Goal: Transaction & Acquisition: Purchase product/service

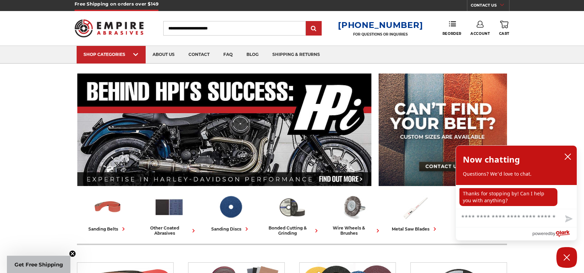
scroll to position [69, 0]
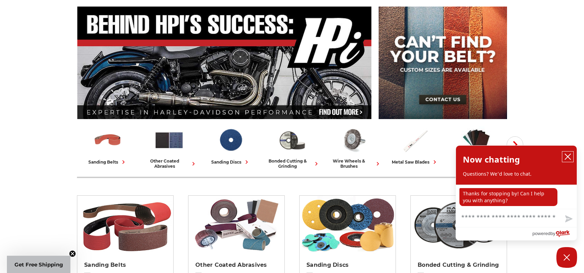
click at [568, 159] on icon "close chatbox" at bounding box center [567, 156] width 7 height 7
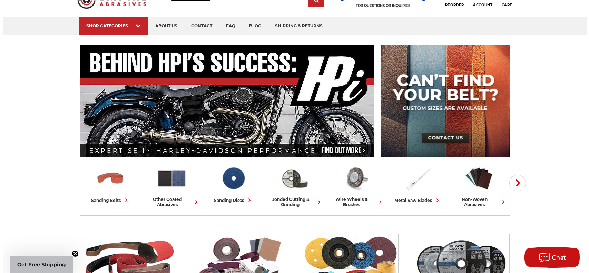
scroll to position [0, 0]
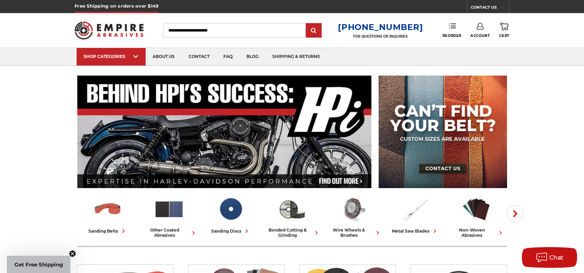
click at [447, 32] on link "Reorder" at bounding box center [451, 30] width 19 height 15
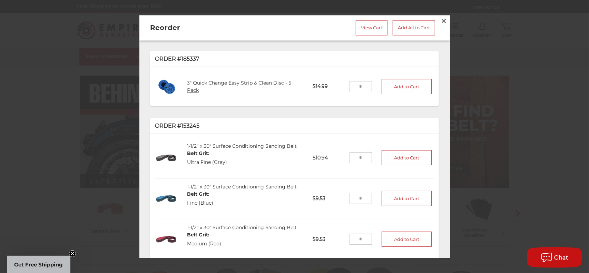
click at [271, 80] on link "3" Quick Change Easy Strip & Clean Disc - 5 Pack" at bounding box center [239, 86] width 104 height 13
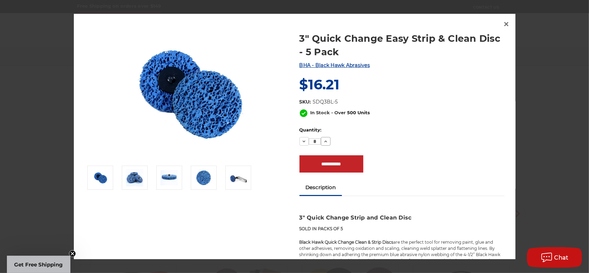
click at [324, 142] on icon at bounding box center [326, 142] width 6 height 6
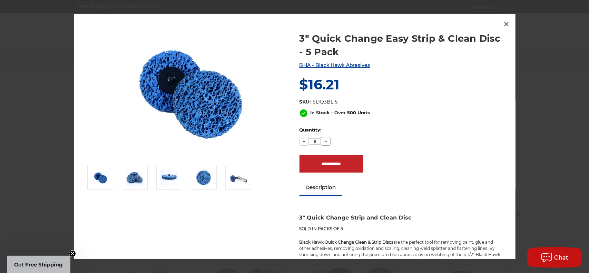
click at [324, 142] on icon at bounding box center [326, 142] width 6 height 6
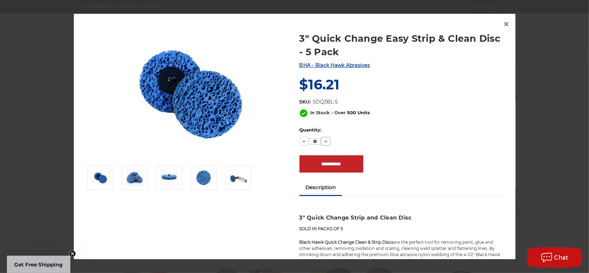
click at [324, 142] on icon at bounding box center [326, 142] width 6 height 6
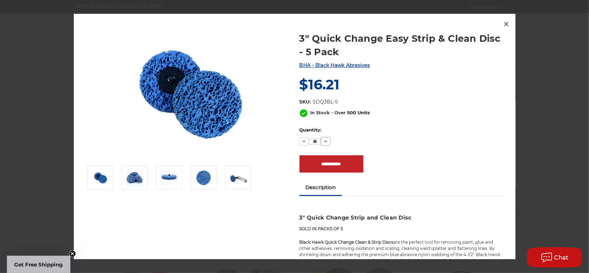
click at [324, 142] on icon at bounding box center [326, 142] width 6 height 6
type input "**"
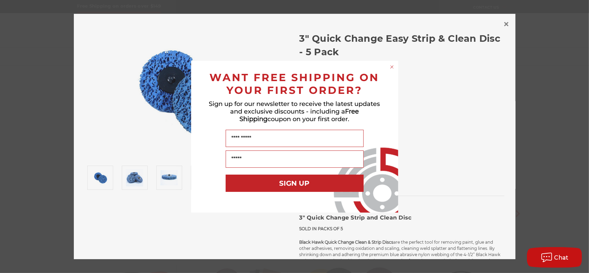
click at [390, 67] on circle "Close dialog" at bounding box center [391, 66] width 7 height 7
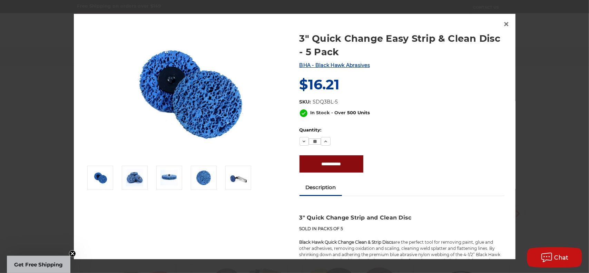
click at [335, 160] on input "**********" at bounding box center [331, 163] width 64 height 17
type input "**********"
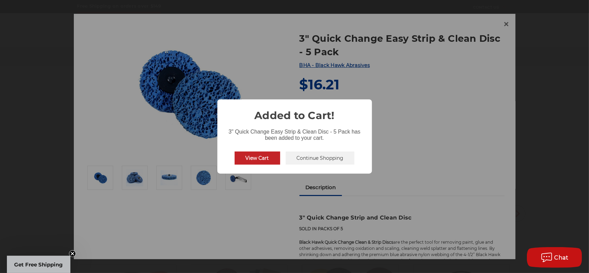
click at [257, 158] on button "View Cart" at bounding box center [258, 157] width 46 height 13
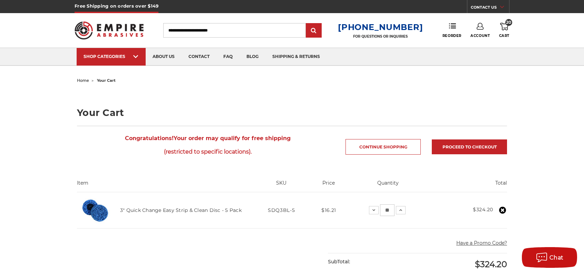
click at [481, 27] on icon at bounding box center [479, 26] width 7 height 7
click at [478, 45] on link "Account" at bounding box center [479, 44] width 49 height 13
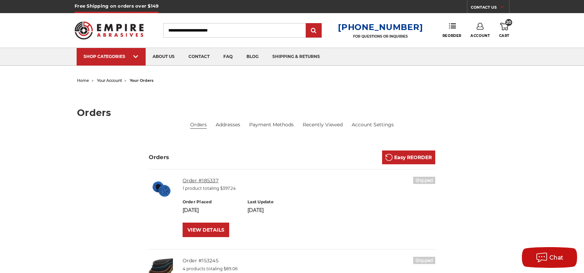
click at [210, 180] on link "Order #185337" at bounding box center [200, 180] width 36 height 6
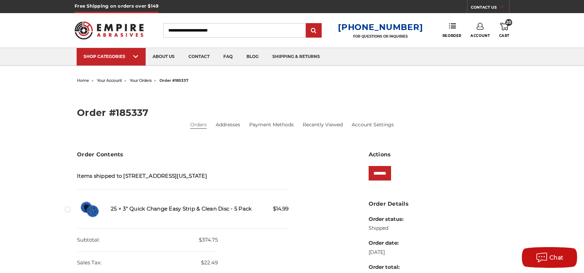
click at [505, 27] on icon at bounding box center [504, 27] width 8 height 8
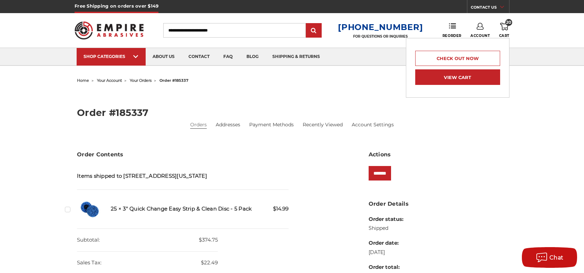
click at [452, 76] on link "View Cart" at bounding box center [457, 77] width 85 height 16
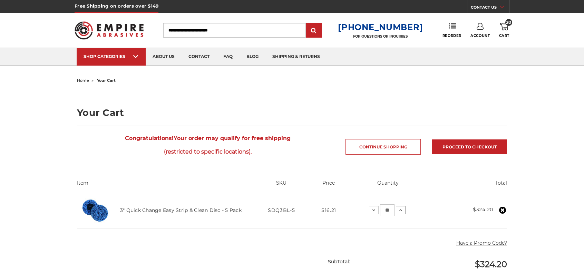
click at [402, 210] on button "Increase Quantity:" at bounding box center [401, 210] width 10 height 8
click at [401, 209] on icon at bounding box center [401, 210] width 6 height 6
drag, startPoint x: 391, startPoint y: 209, endPoint x: 380, endPoint y: 210, distance: 11.1
click at [381, 210] on input "**" at bounding box center [388, 210] width 14 height 12
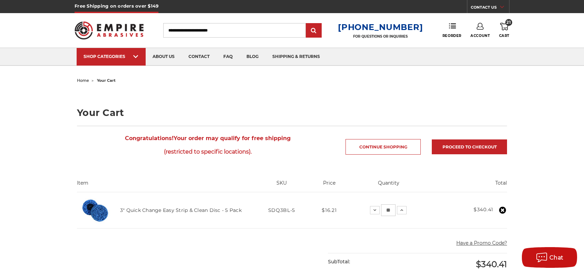
type input "**"
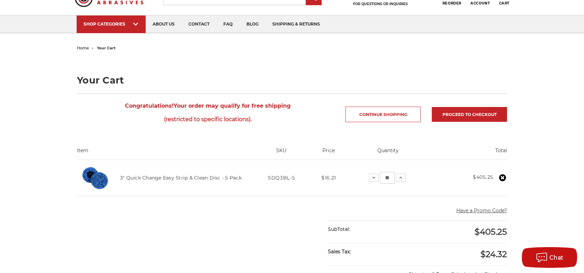
scroll to position [69, 0]
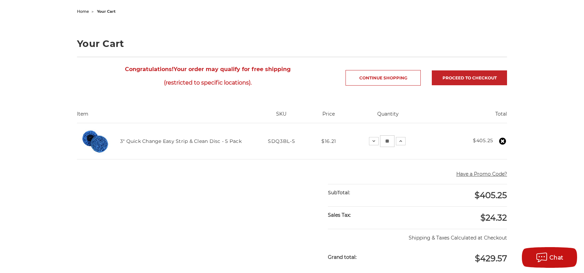
click at [476, 170] on button "Have a Promo Code?" at bounding box center [481, 173] width 51 height 7
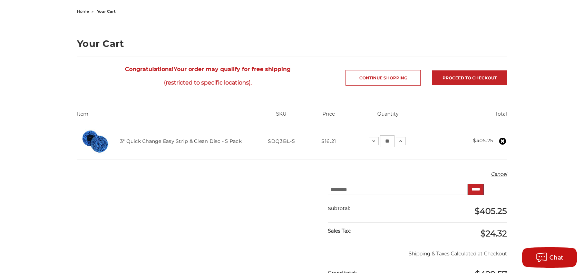
type input "*********"
click at [472, 187] on input "*****" at bounding box center [475, 189] width 16 height 11
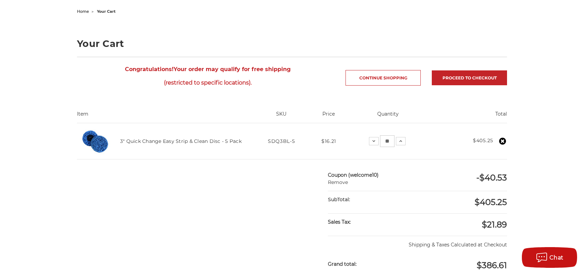
click at [543, 189] on div "home your cart Your Cart Congratulations! Your order may qualify for free shipp…" at bounding box center [292, 228] width 584 height 442
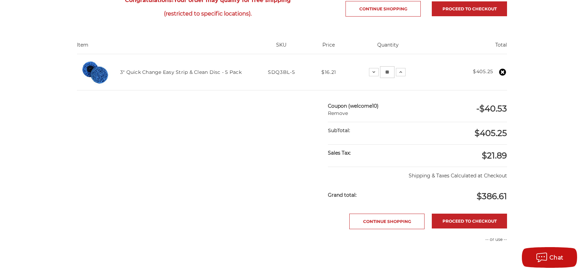
scroll to position [207, 0]
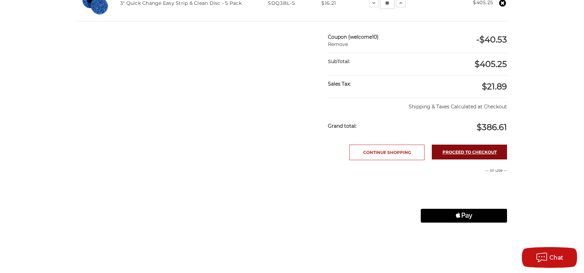
click at [475, 154] on link "Proceed to checkout" at bounding box center [468, 152] width 75 height 15
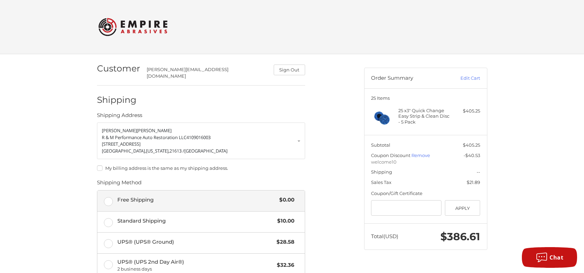
click at [108, 195] on label "Free Shipping $0.00" at bounding box center [200, 200] width 207 height 21
click at [26, 131] on div "Customer matt@randmperformance.com Sign Out Shipping Shipping Address Matt Hutc…" at bounding box center [292, 239] width 584 height 371
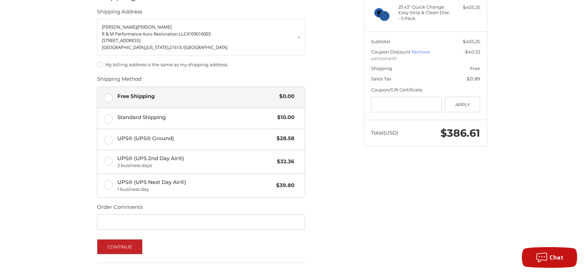
scroll to position [146, 0]
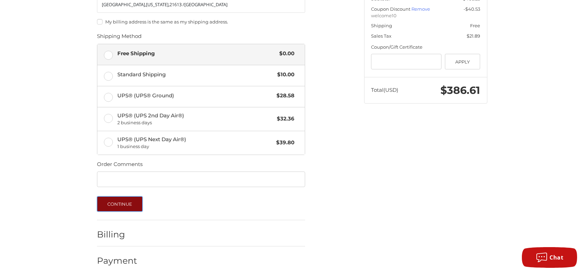
click at [127, 199] on button "Continue" at bounding box center [120, 203] width 46 height 15
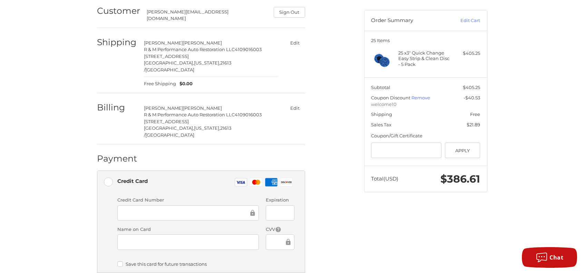
scroll to position [138, 0]
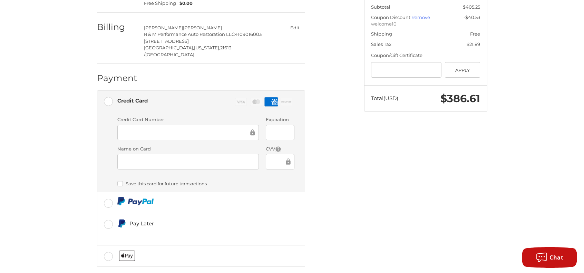
click at [45, 150] on div "Customer matt@randmperformance.com Sign Out Shipping Matt Hutchins R & M Perfor…" at bounding box center [292, 112] width 584 height 392
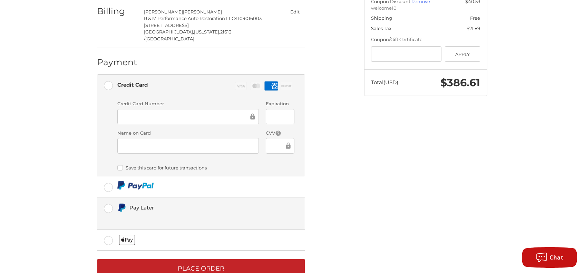
scroll to position [154, 0]
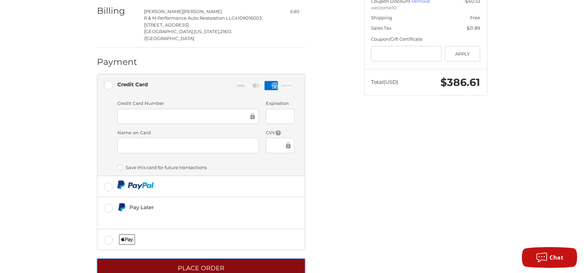
click at [209, 258] on button "Place Order" at bounding box center [201, 267] width 208 height 19
